Goal: Find specific fact: Find specific fact

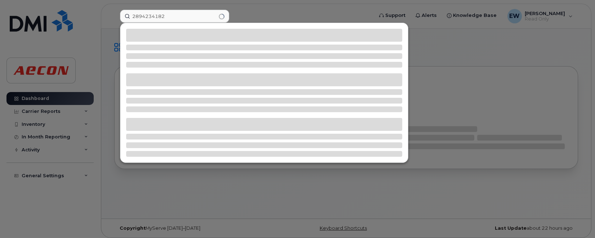
type input "2894234182"
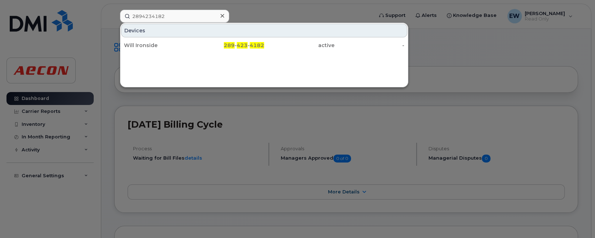
click at [51, 225] on div at bounding box center [297, 119] width 595 height 238
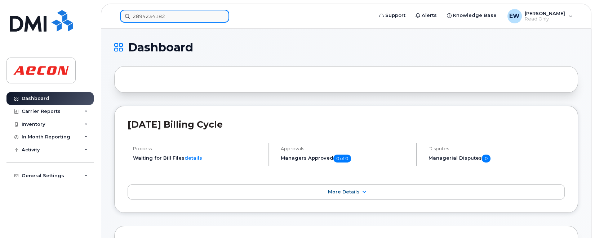
click at [177, 16] on input "2894234182" at bounding box center [174, 16] width 109 height 13
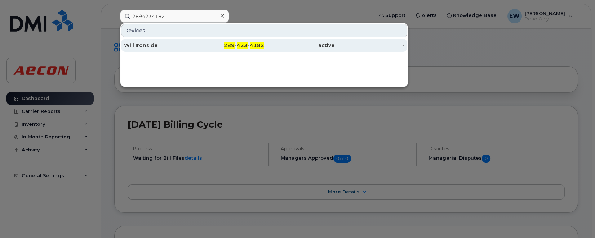
click at [240, 45] on span "423" at bounding box center [242, 45] width 11 height 6
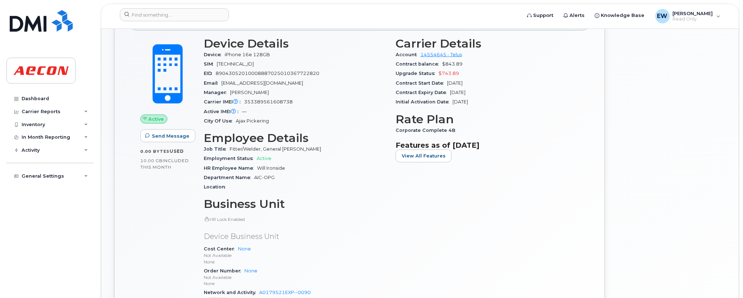
scroll to position [180, 0]
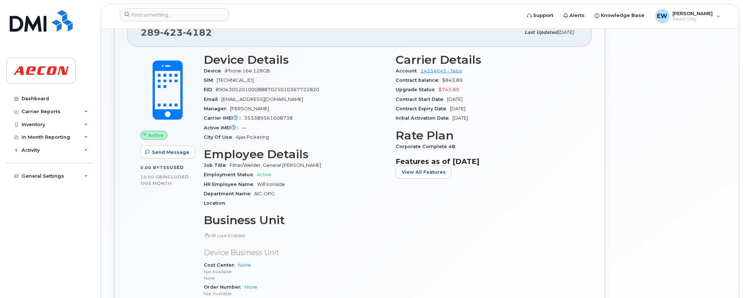
drag, startPoint x: 219, startPoint y: 81, endPoint x: 283, endPoint y: 79, distance: 64.8
click at [283, 79] on div "SIM [TECHNICAL_ID]" at bounding box center [295, 80] width 183 height 9
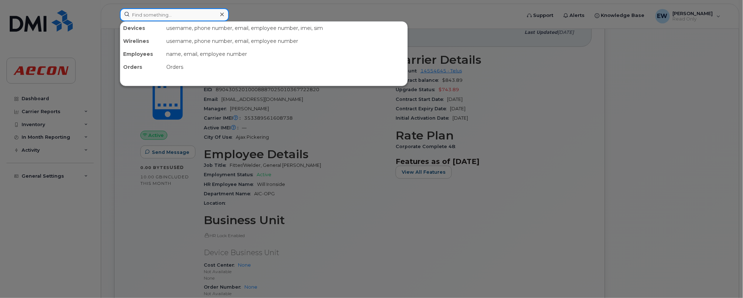
click at [174, 13] on input at bounding box center [174, 14] width 109 height 13
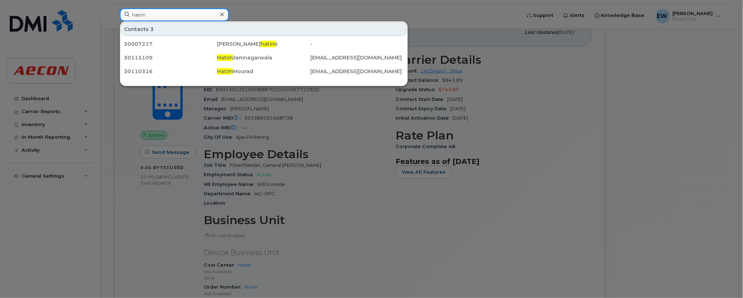
type input "hatim"
